Goal: Task Accomplishment & Management: Complete application form

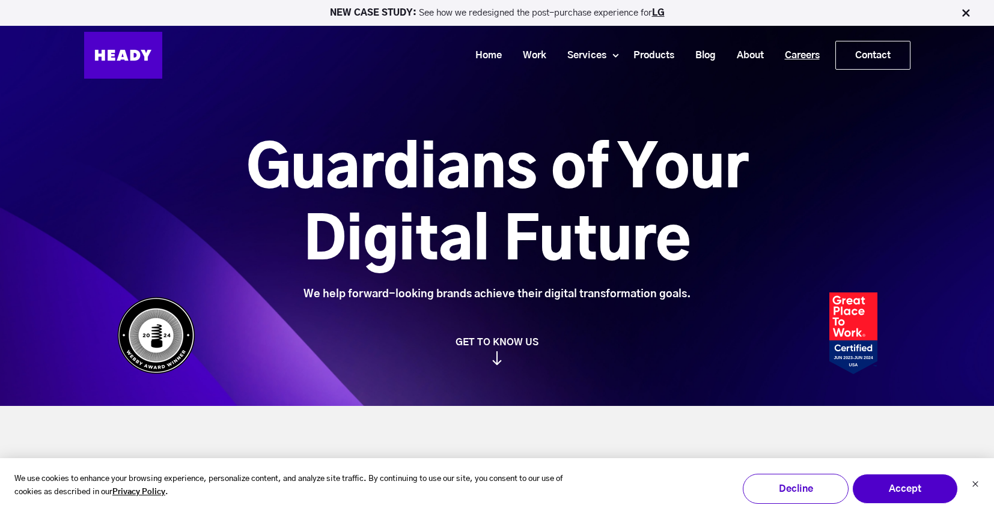
click at [789, 56] on link "Careers" at bounding box center [797, 55] width 56 height 22
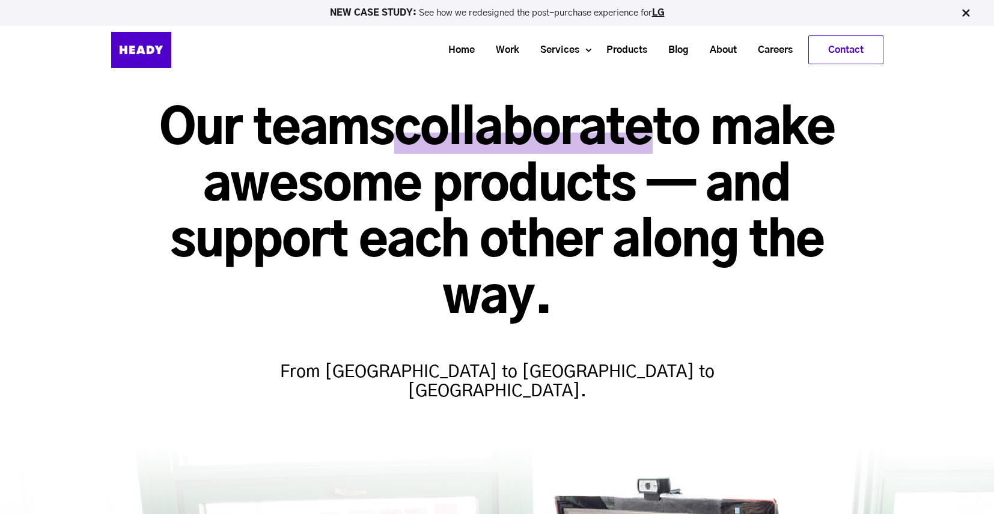
scroll to position [91, 0]
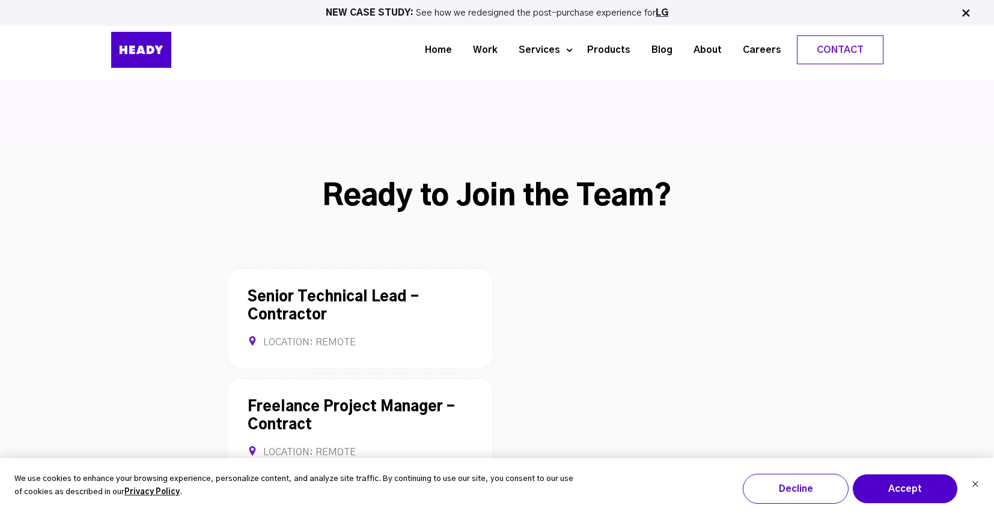
scroll to position [3073, 0]
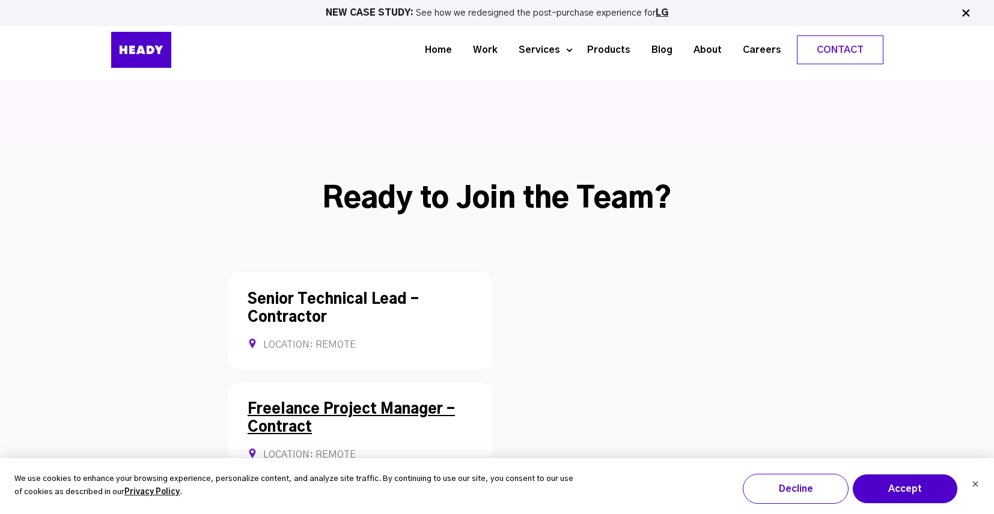
click at [326, 381] on div "Freelance Project Manager - Contract Location: REMOTE Contract Allows Remote" at bounding box center [360, 431] width 264 height 100
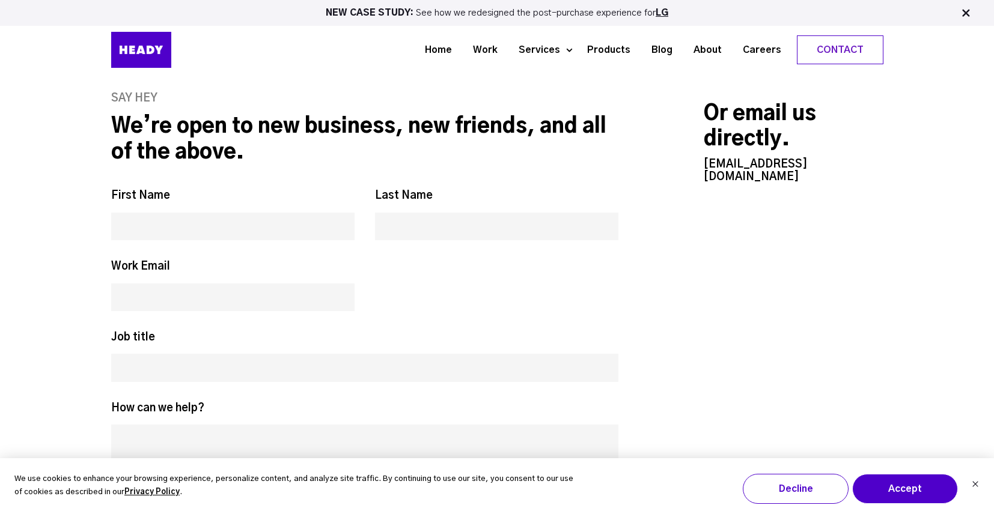
scroll to position [5898, 0]
click at [746, 160] on link "[EMAIL_ADDRESS][DOMAIN_NAME]" at bounding box center [755, 171] width 104 height 23
click at [142, 53] on img at bounding box center [141, 50] width 60 height 36
